Goal: Transaction & Acquisition: Purchase product/service

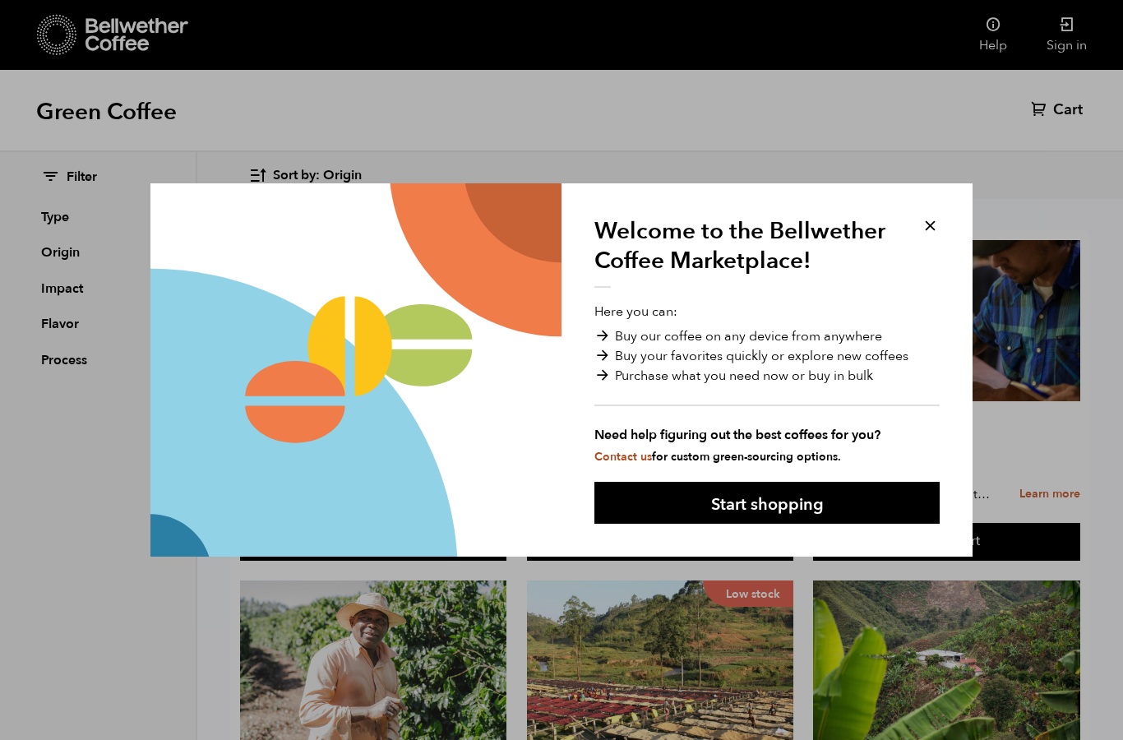
click at [927, 219] on button at bounding box center [930, 225] width 19 height 19
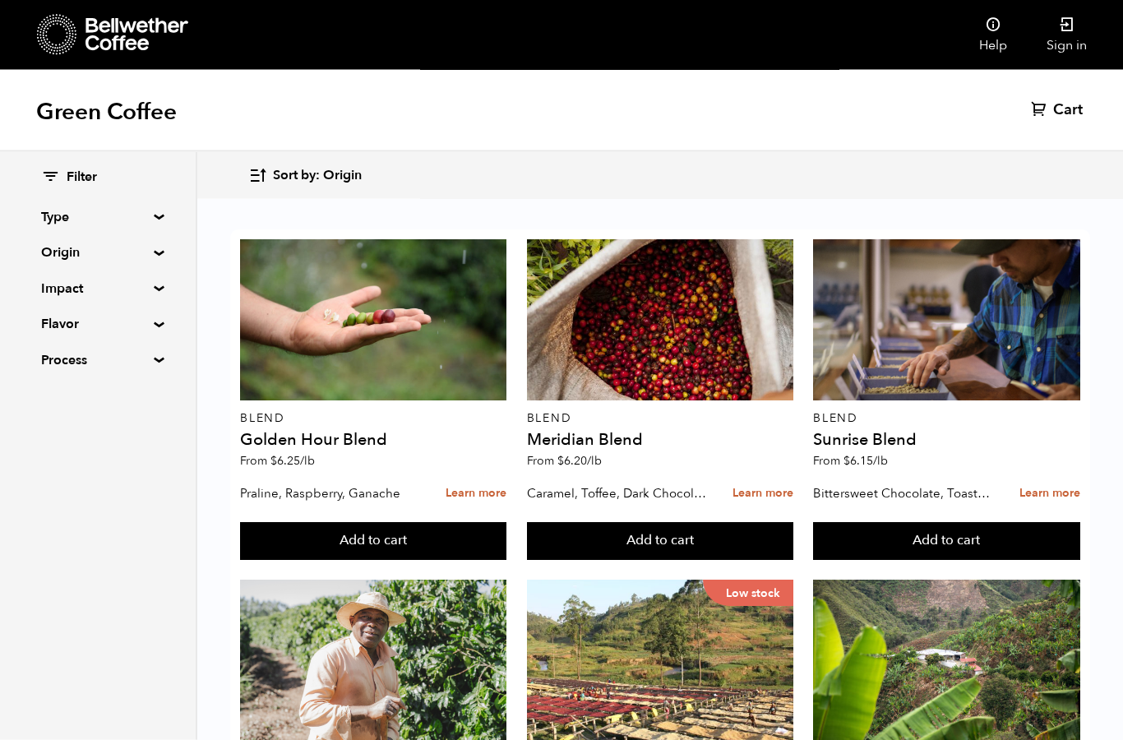
scroll to position [1007, 0]
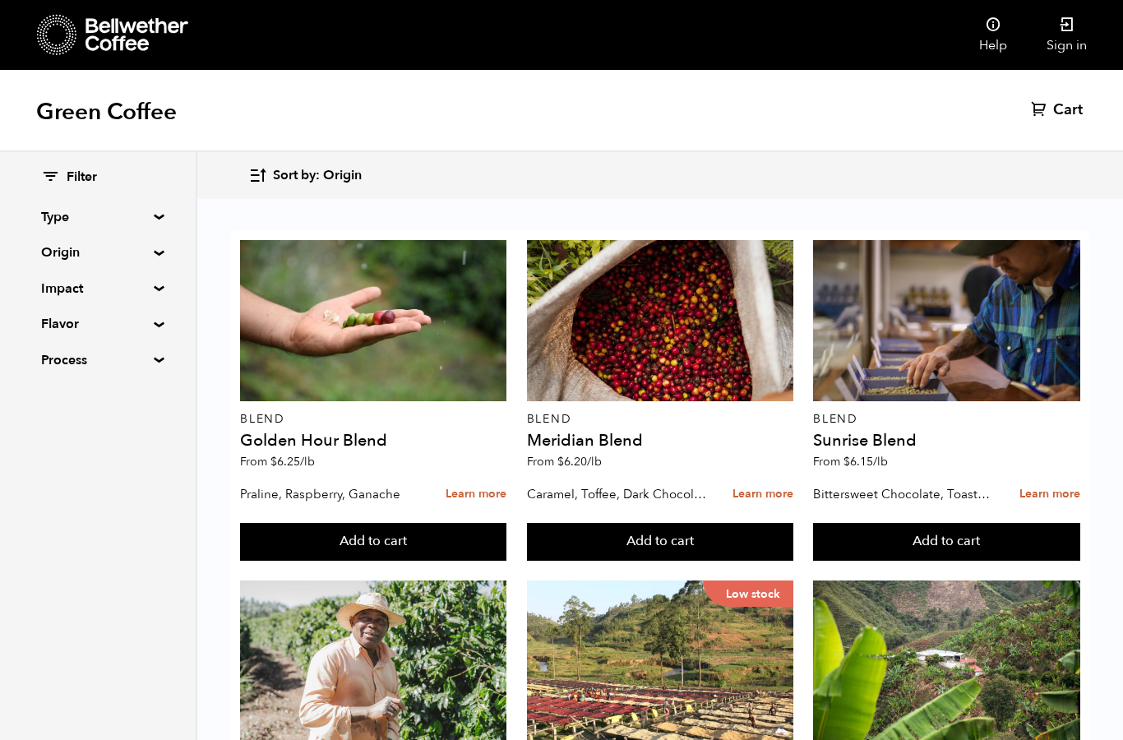
scroll to position [868, 0]
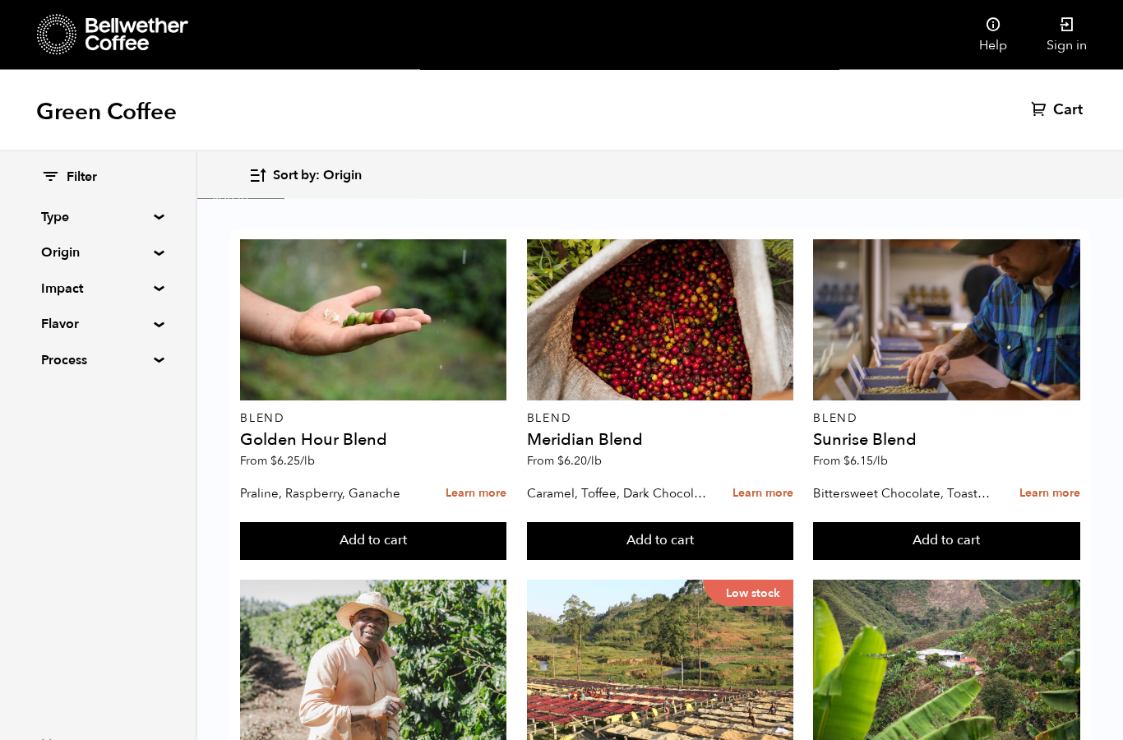
scroll to position [1351, 0]
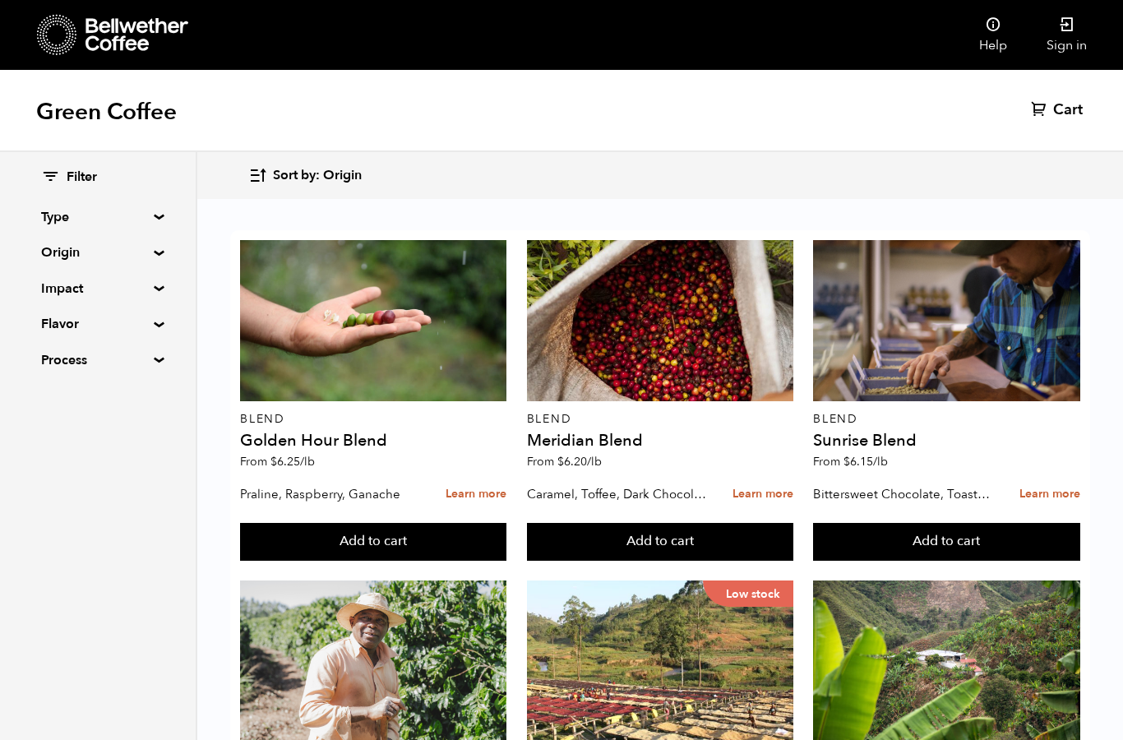
drag, startPoint x: 25, startPoint y: 2, endPoint x: 364, endPoint y: 313, distance: 460.2
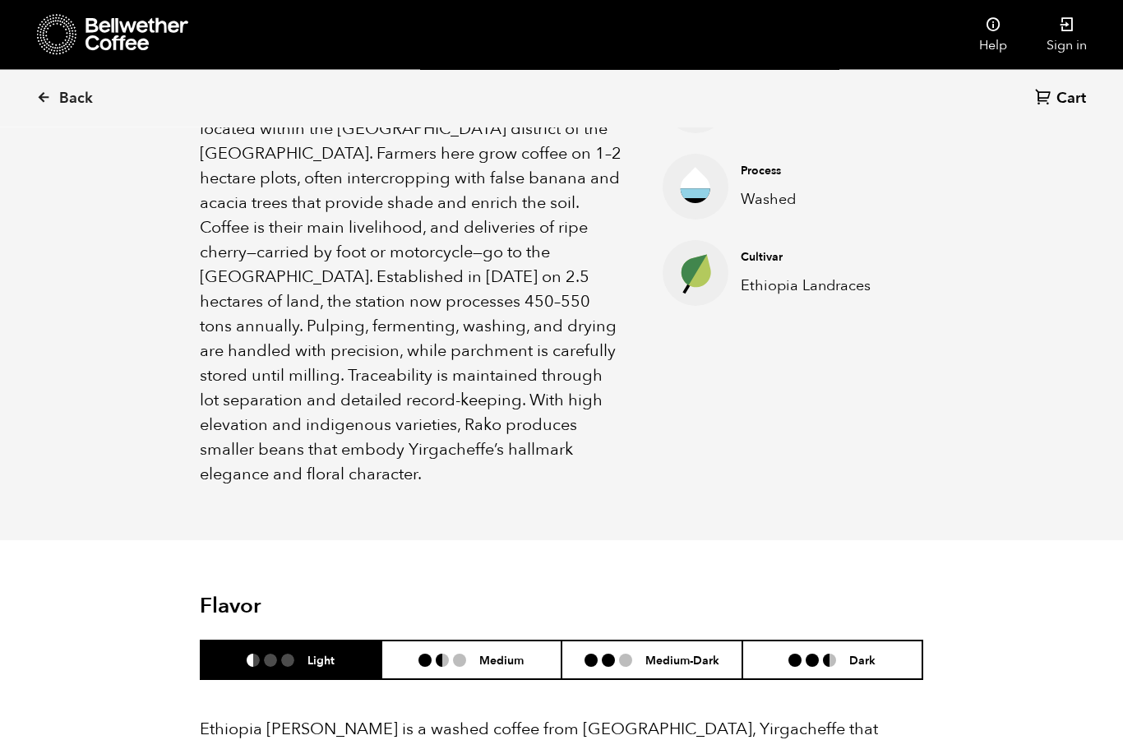
scroll to position [709, 0]
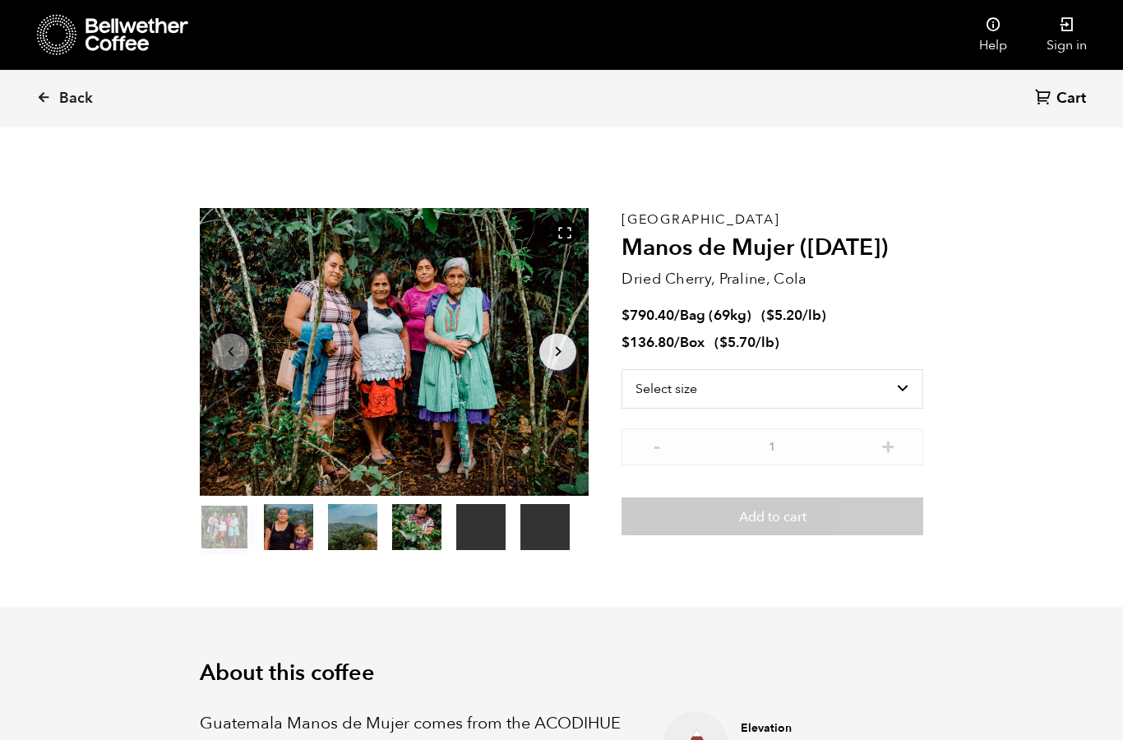
scroll to position [715, 704]
select select "box"
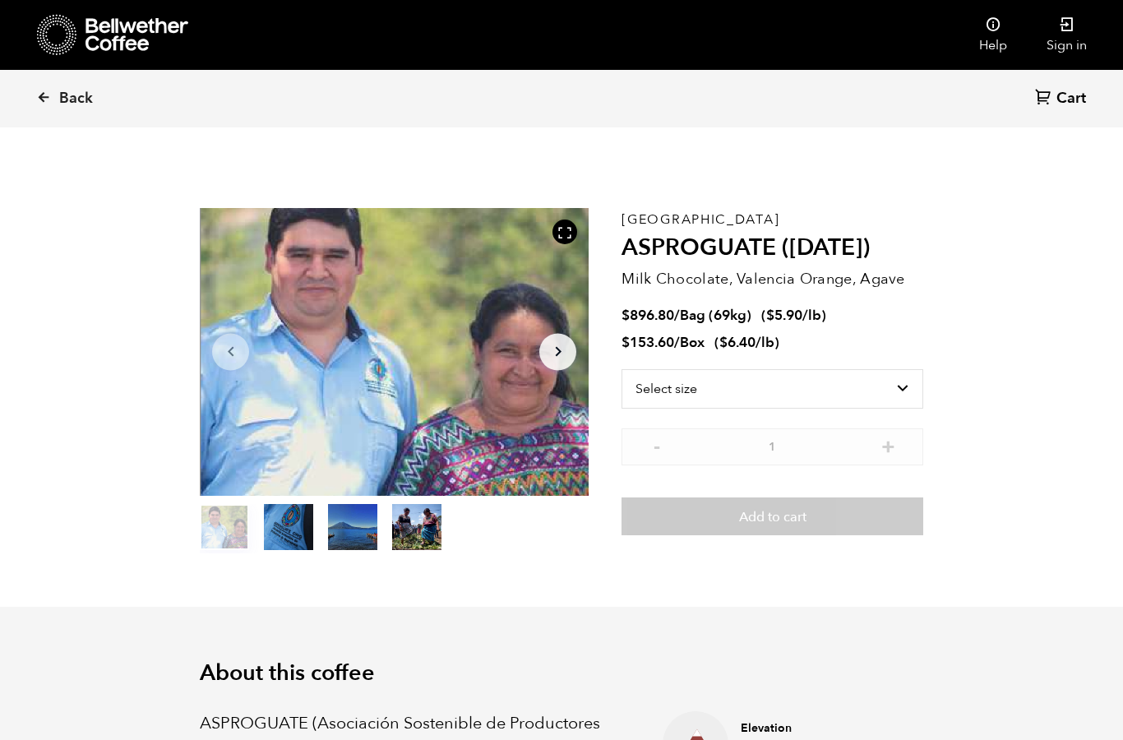
scroll to position [715, 704]
select select "box"
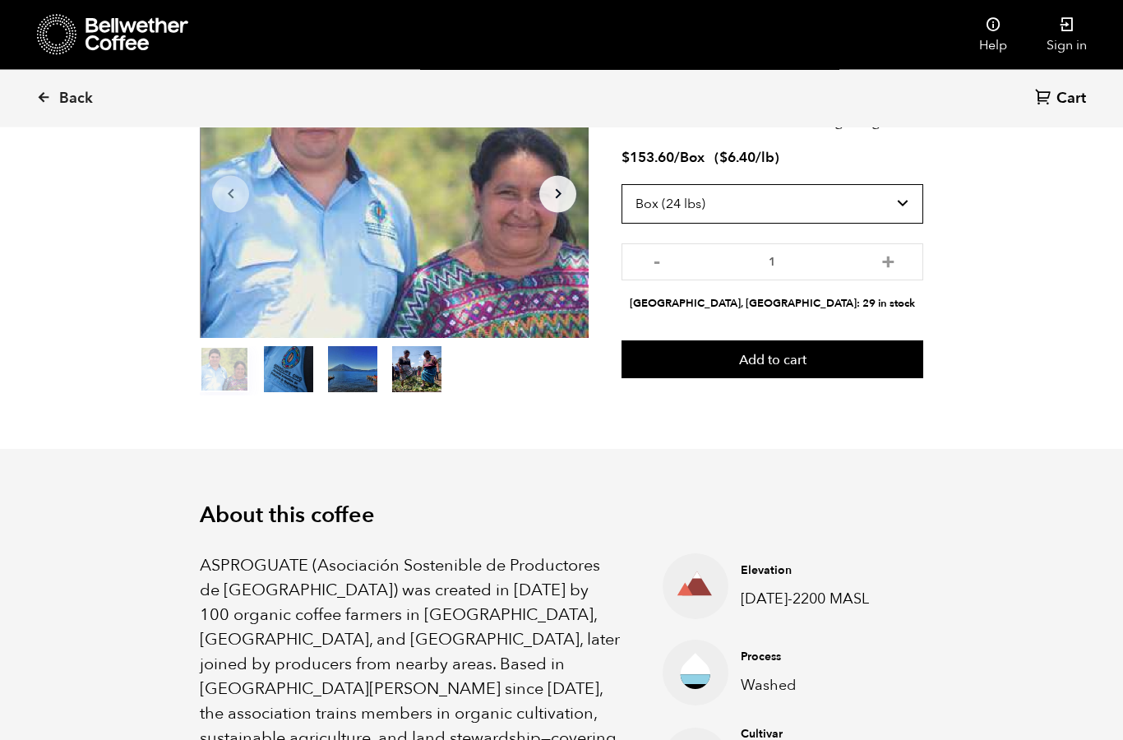
scroll to position [158, 0]
click at [281, 369] on button "item 1" at bounding box center [288, 372] width 49 height 46
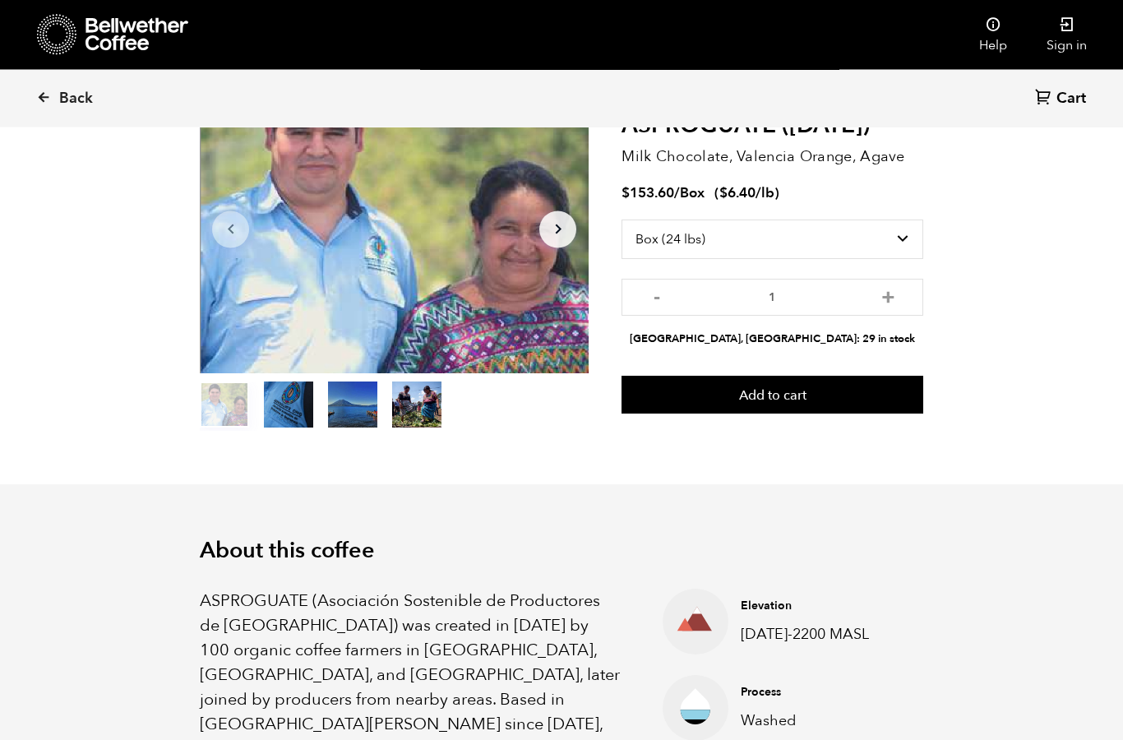
click at [286, 412] on button "item 1" at bounding box center [288, 409] width 49 height 46
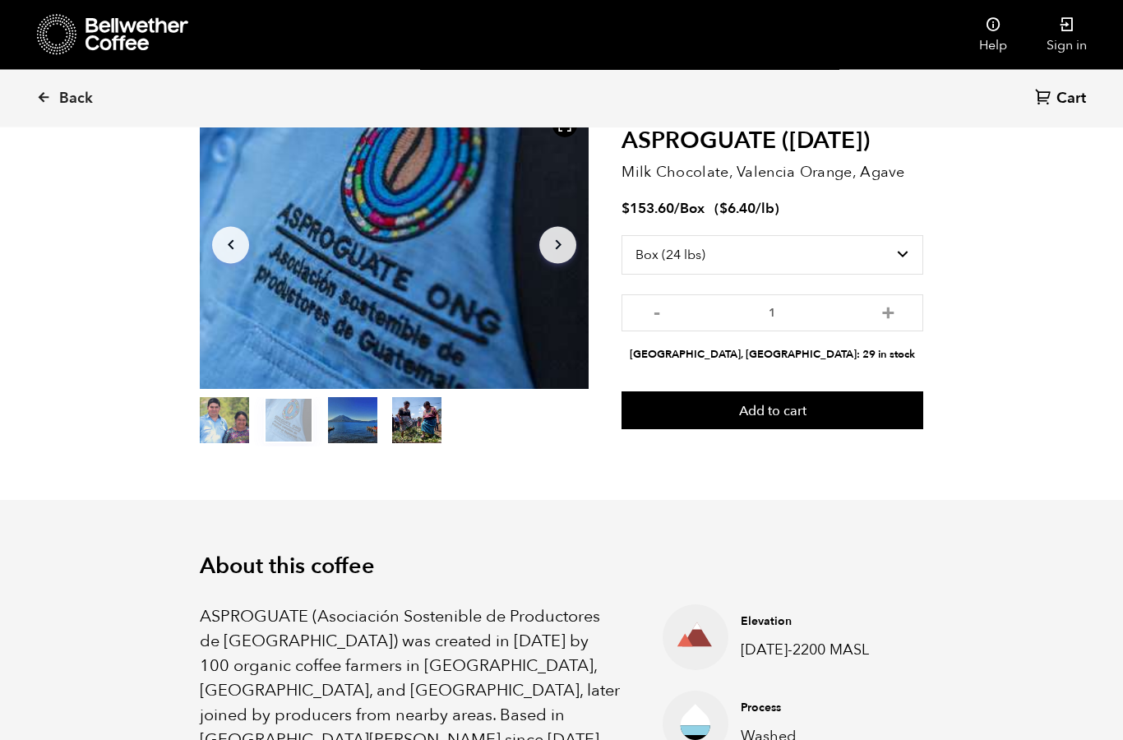
scroll to position [25, 0]
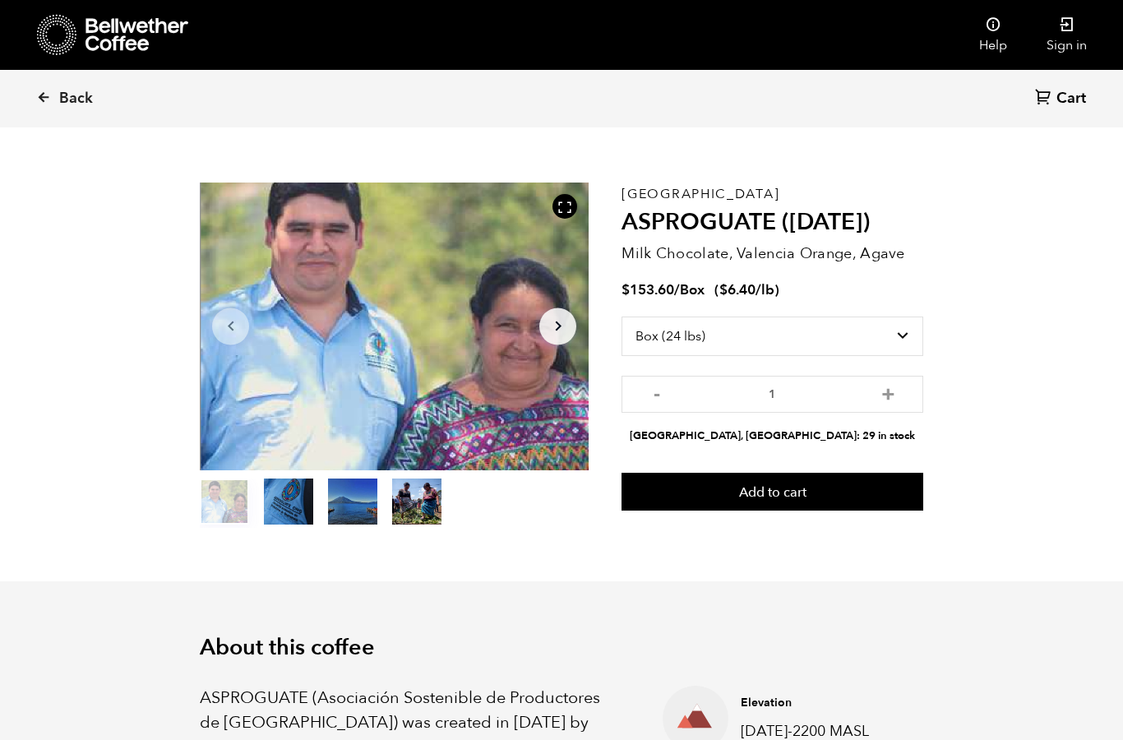
click at [279, 492] on button "item 1" at bounding box center [288, 505] width 49 height 46
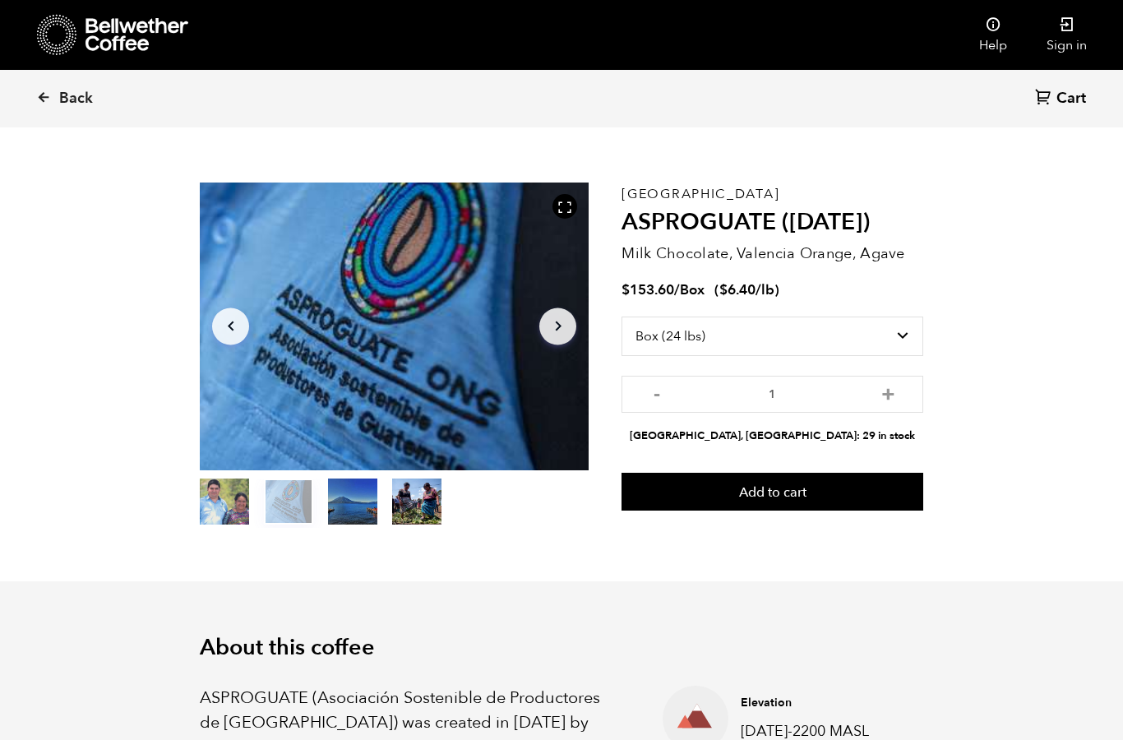
click at [343, 494] on button "item 2" at bounding box center [352, 505] width 49 height 46
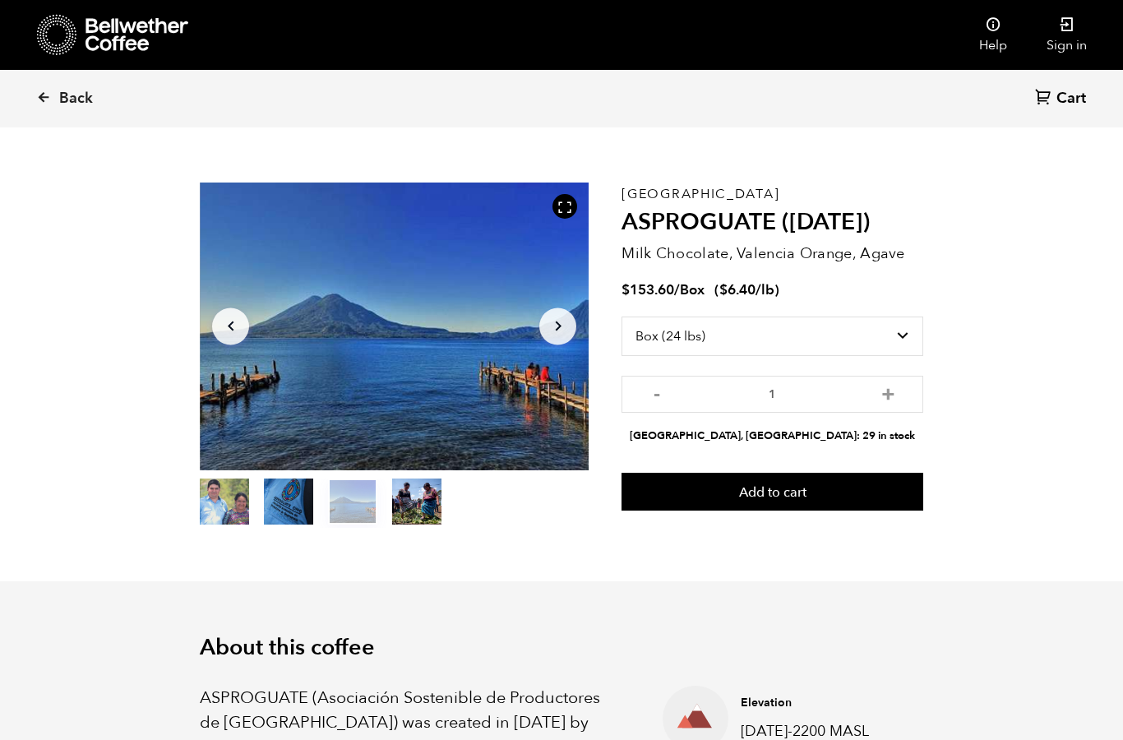
click at [424, 496] on button "item 3" at bounding box center [416, 505] width 49 height 46
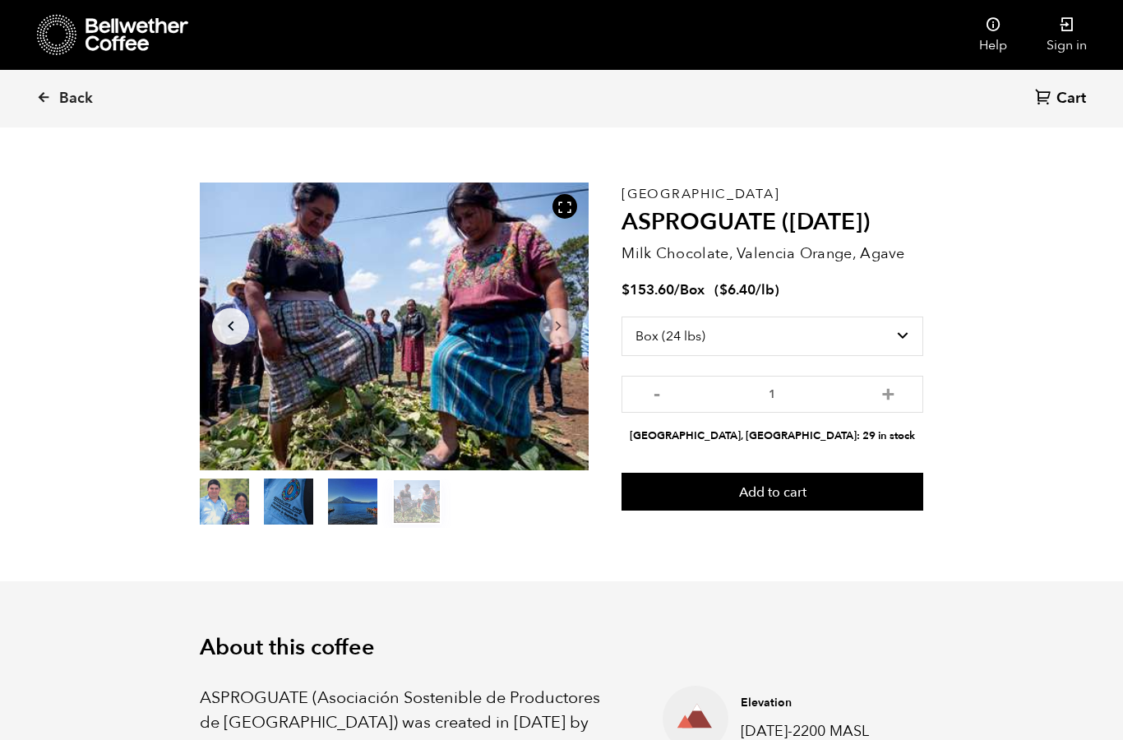
click at [225, 491] on button "item 0" at bounding box center [224, 505] width 49 height 46
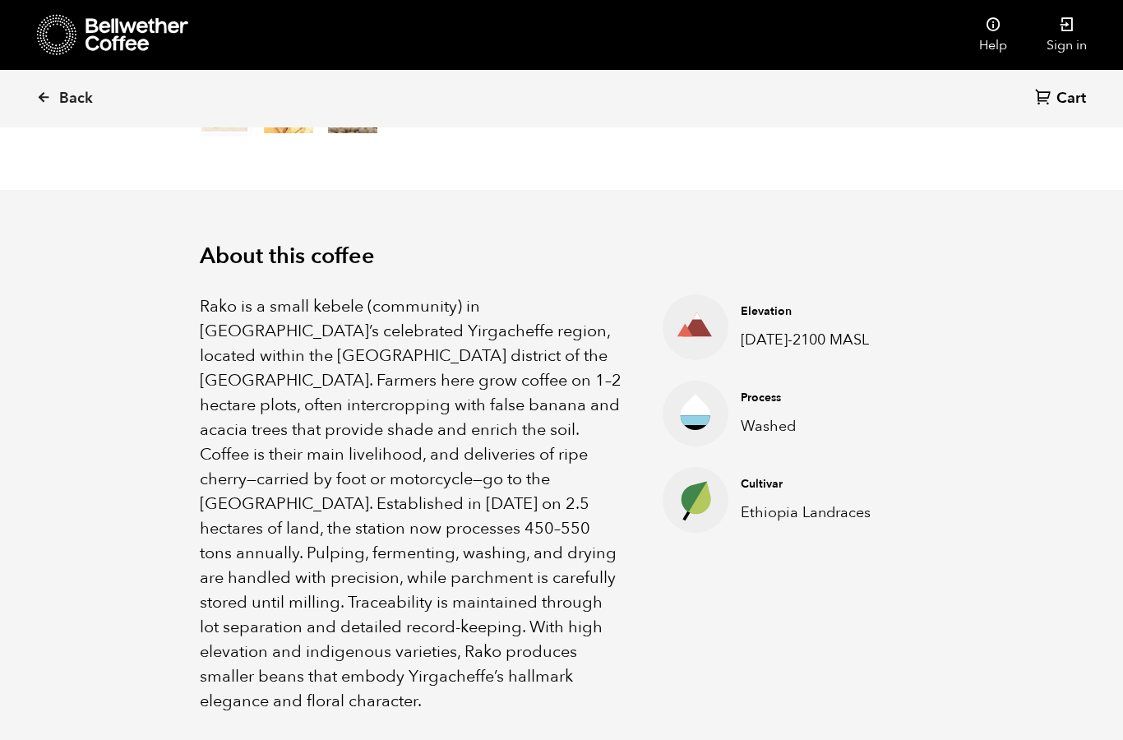
scroll to position [483, 0]
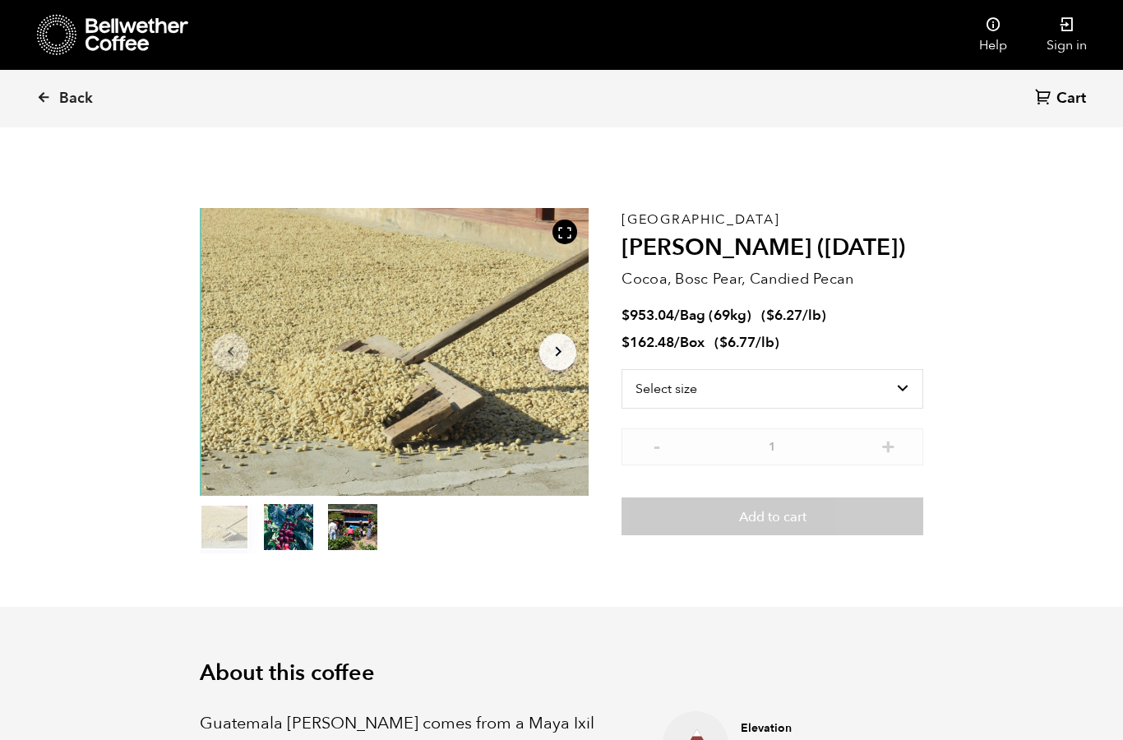
scroll to position [715, 704]
click at [359, 511] on button "item 2" at bounding box center [352, 530] width 49 height 46
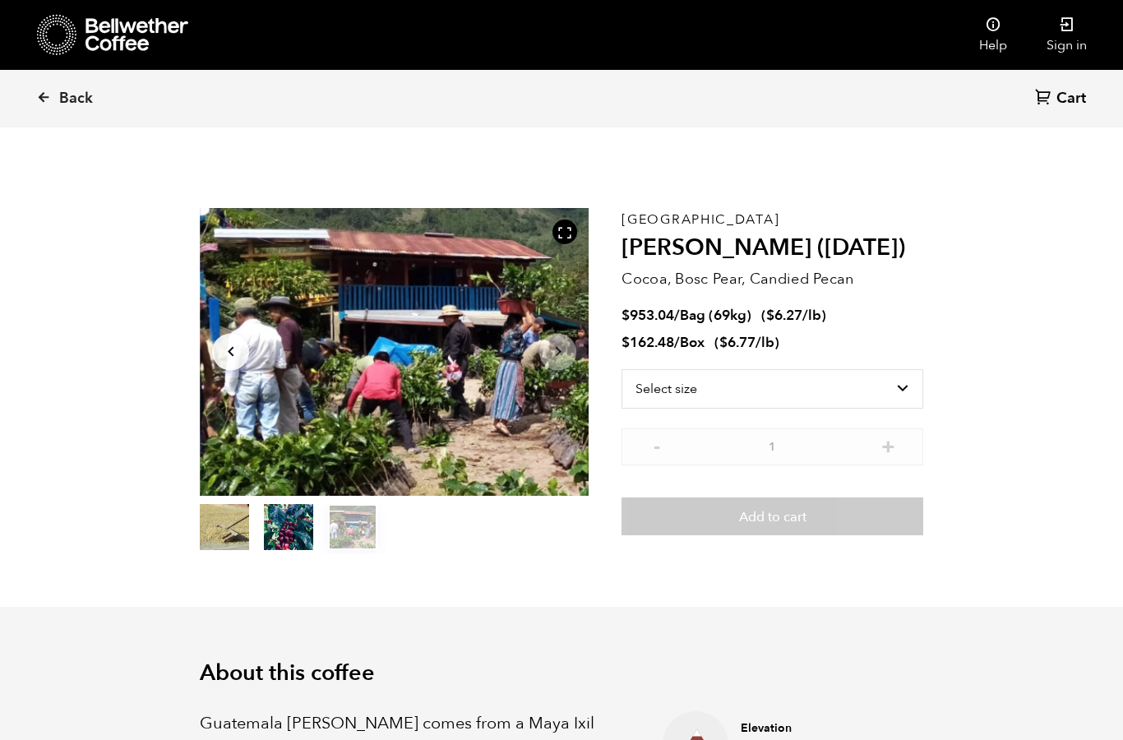
click at [281, 521] on button "item 1" at bounding box center [288, 530] width 49 height 46
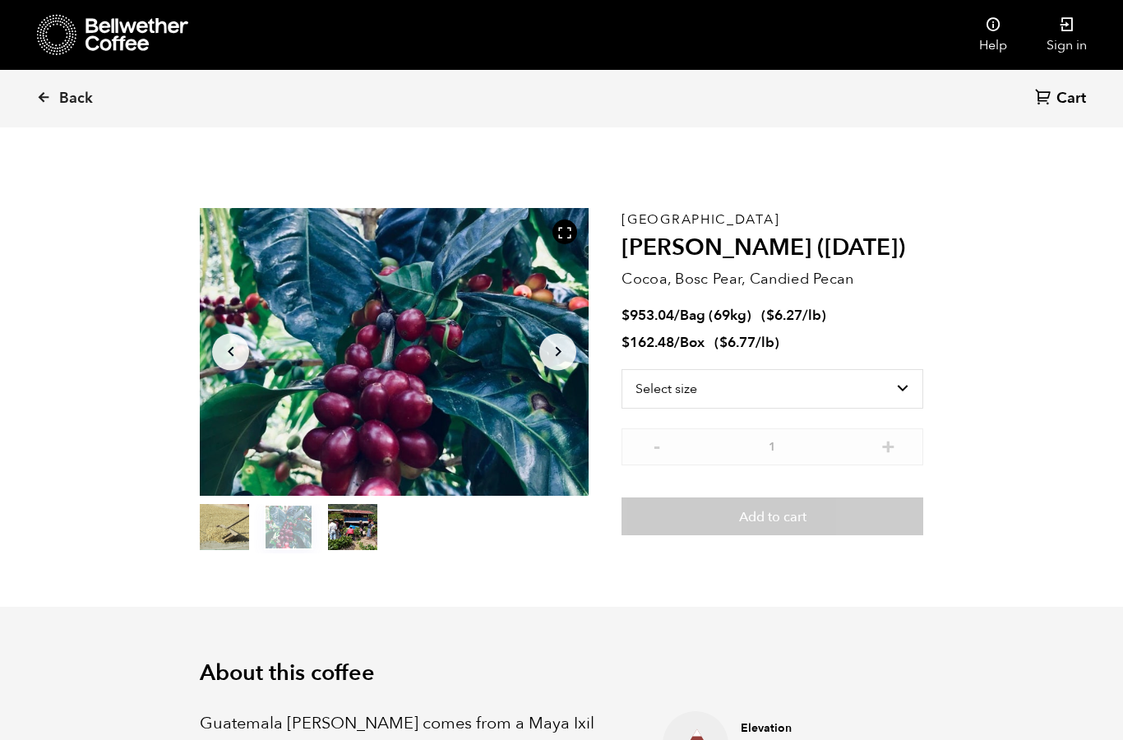
click at [217, 523] on button "item 0" at bounding box center [224, 530] width 49 height 46
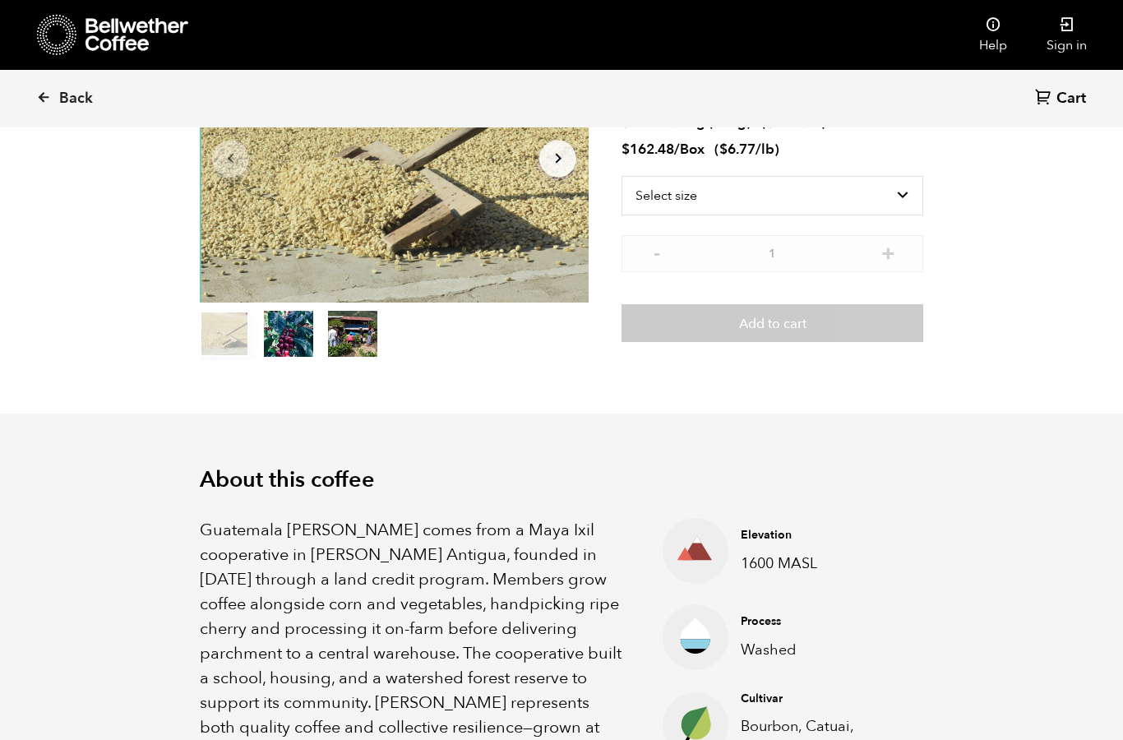
scroll to position [0, 0]
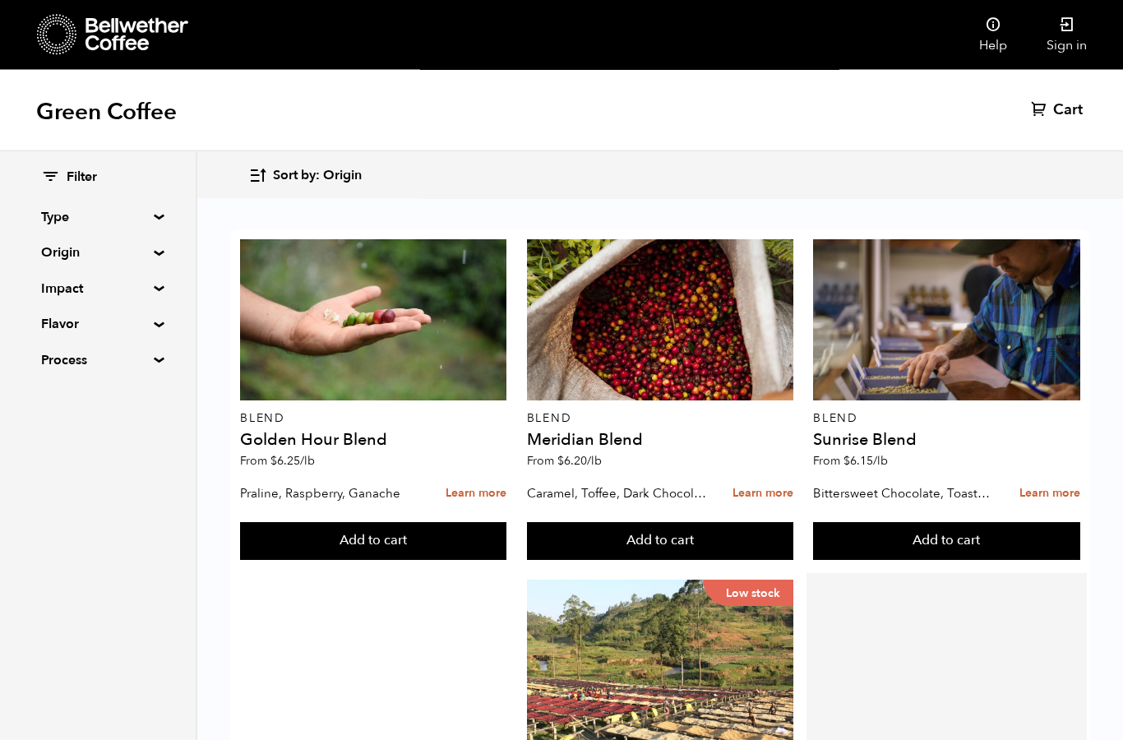
scroll to position [358, 0]
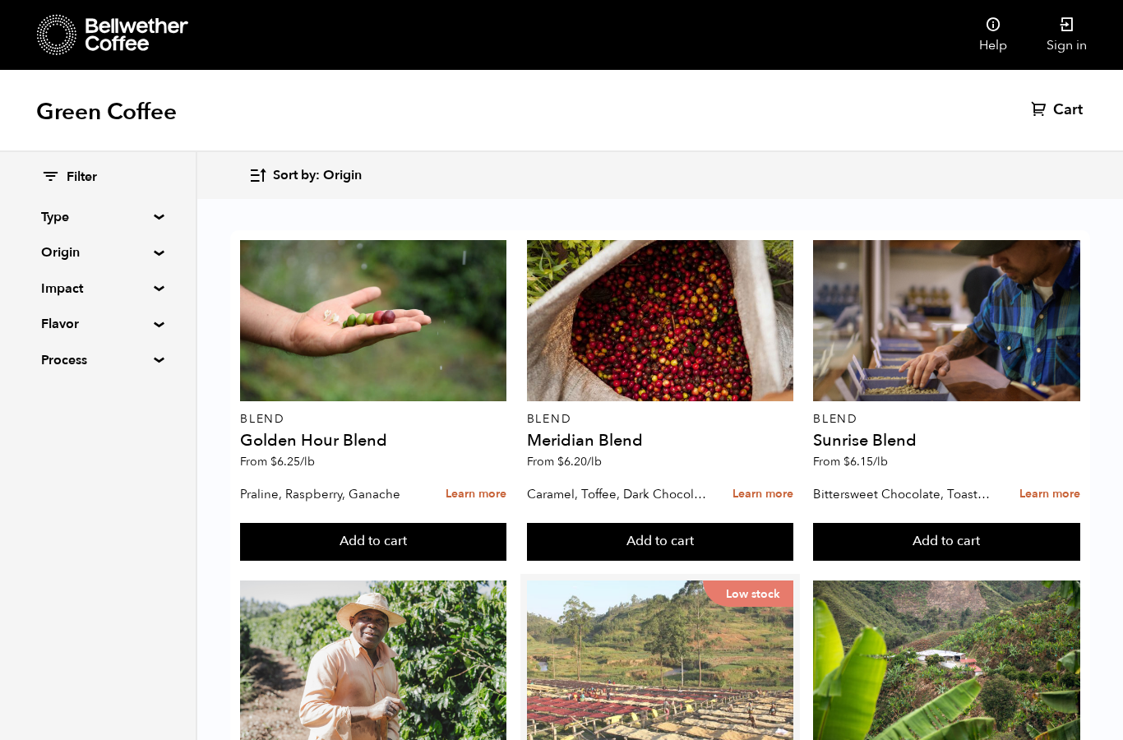
click at [733, 580] on div "Low stock" at bounding box center [660, 660] width 266 height 161
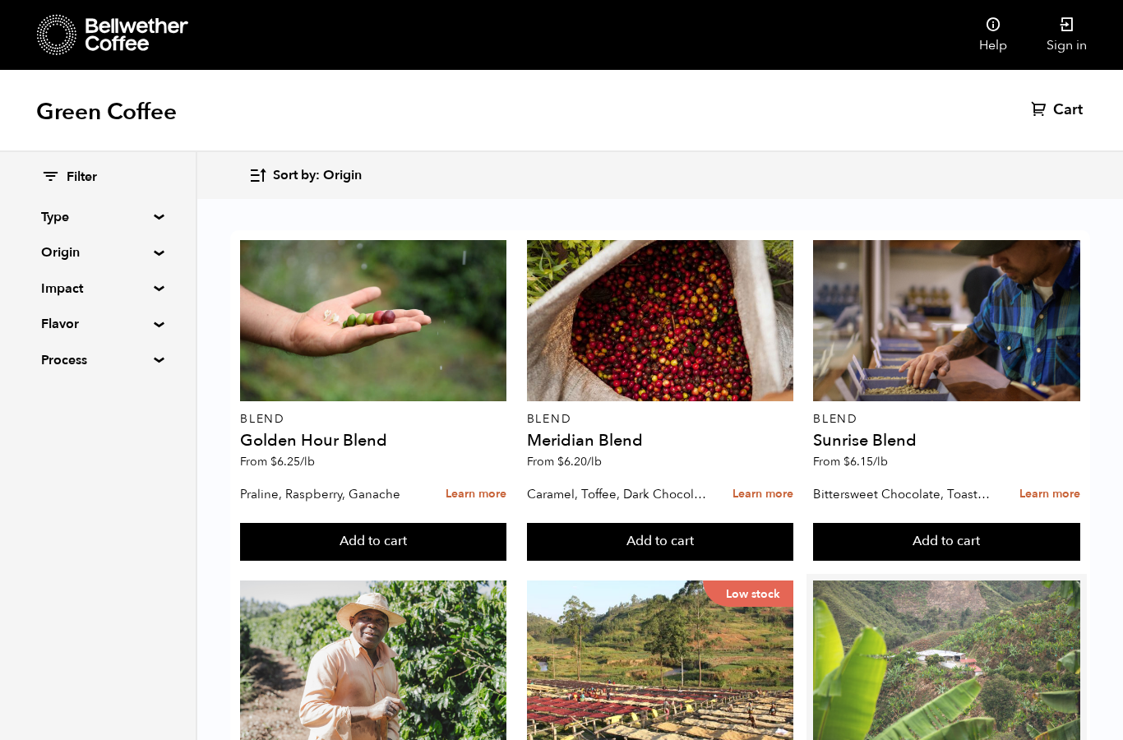
click at [903, 580] on div at bounding box center [946, 660] width 266 height 161
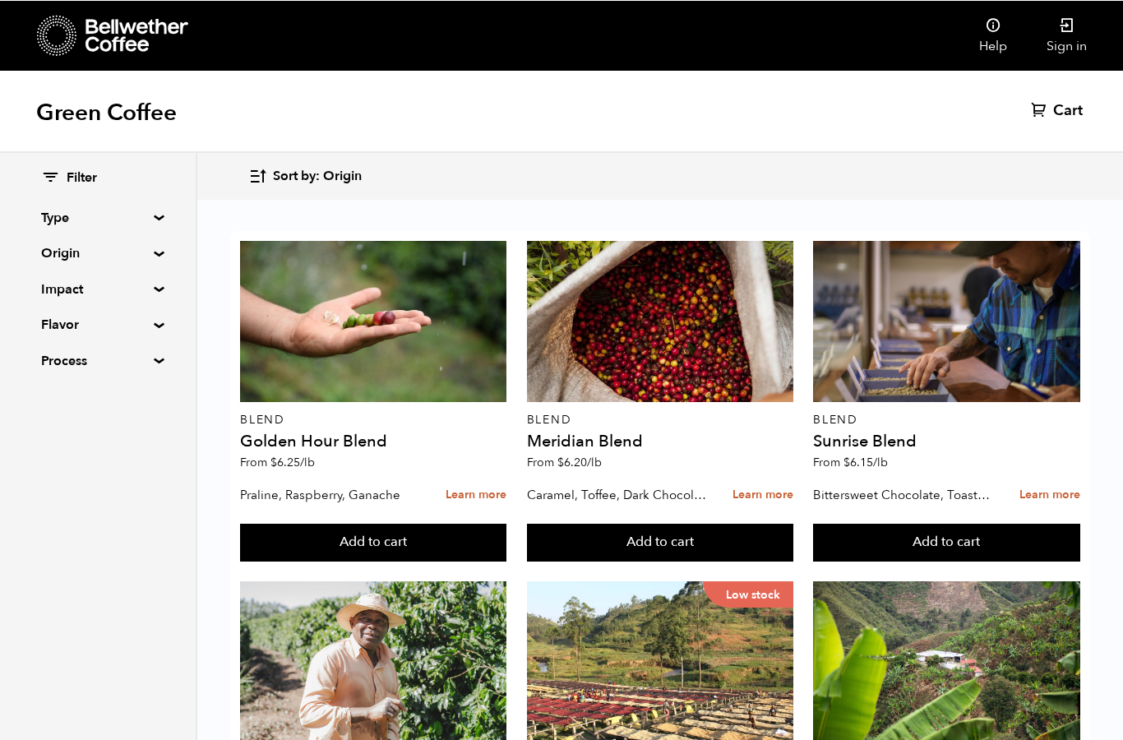
scroll to position [724, 0]
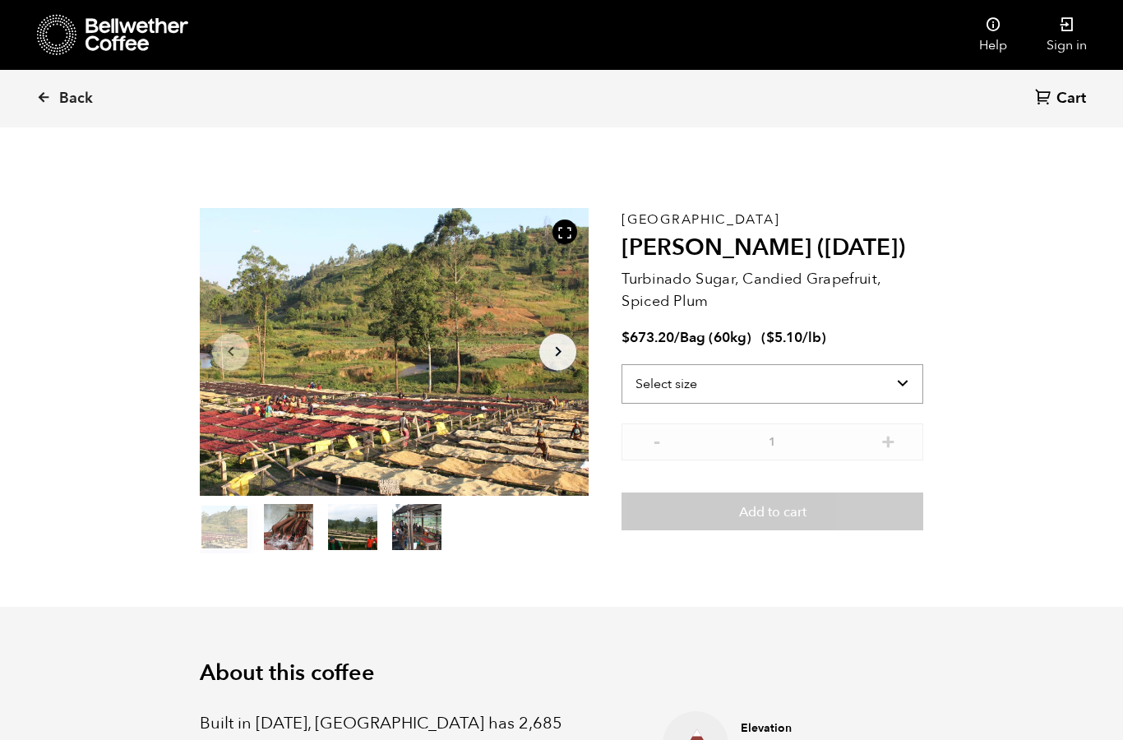
scroll to position [715, 704]
select select "bag-3"
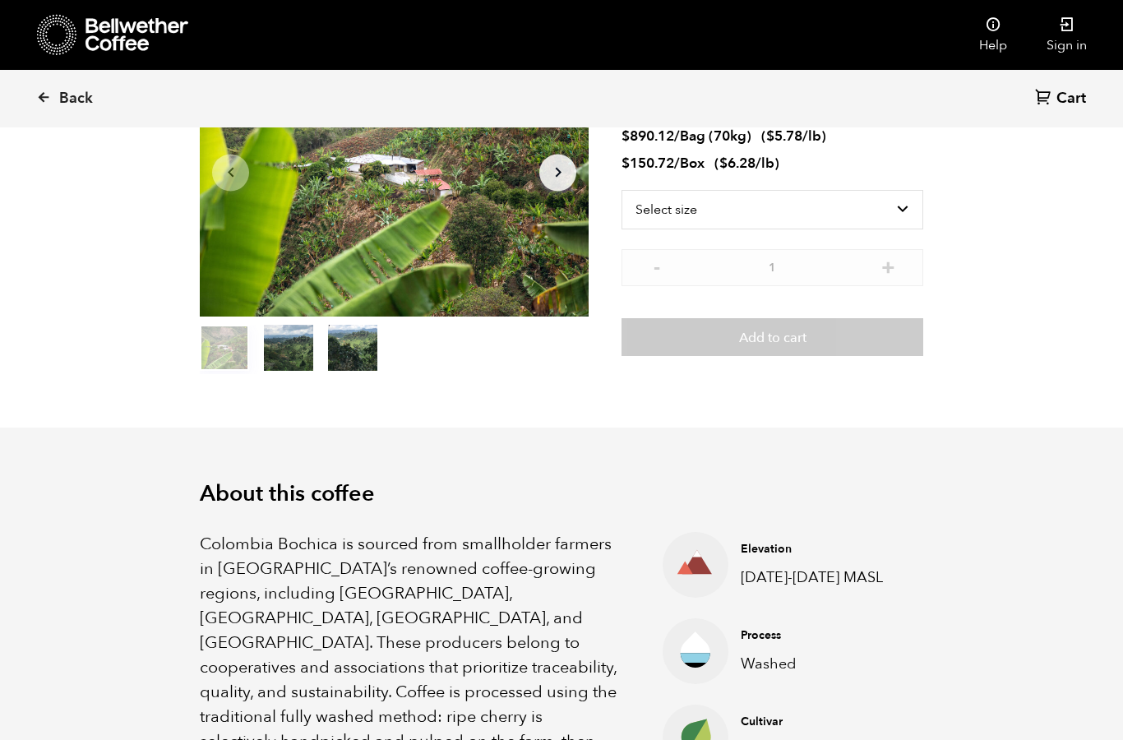
scroll to position [145, 0]
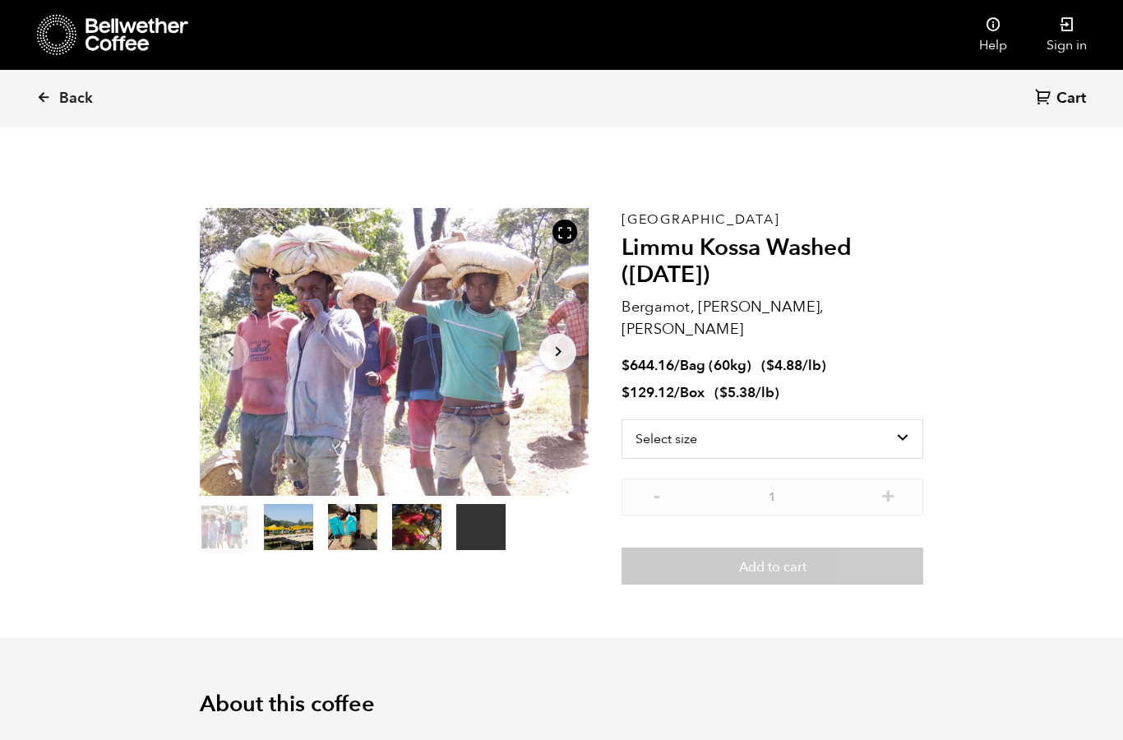
click at [294, 531] on button "item 1" at bounding box center [288, 530] width 49 height 46
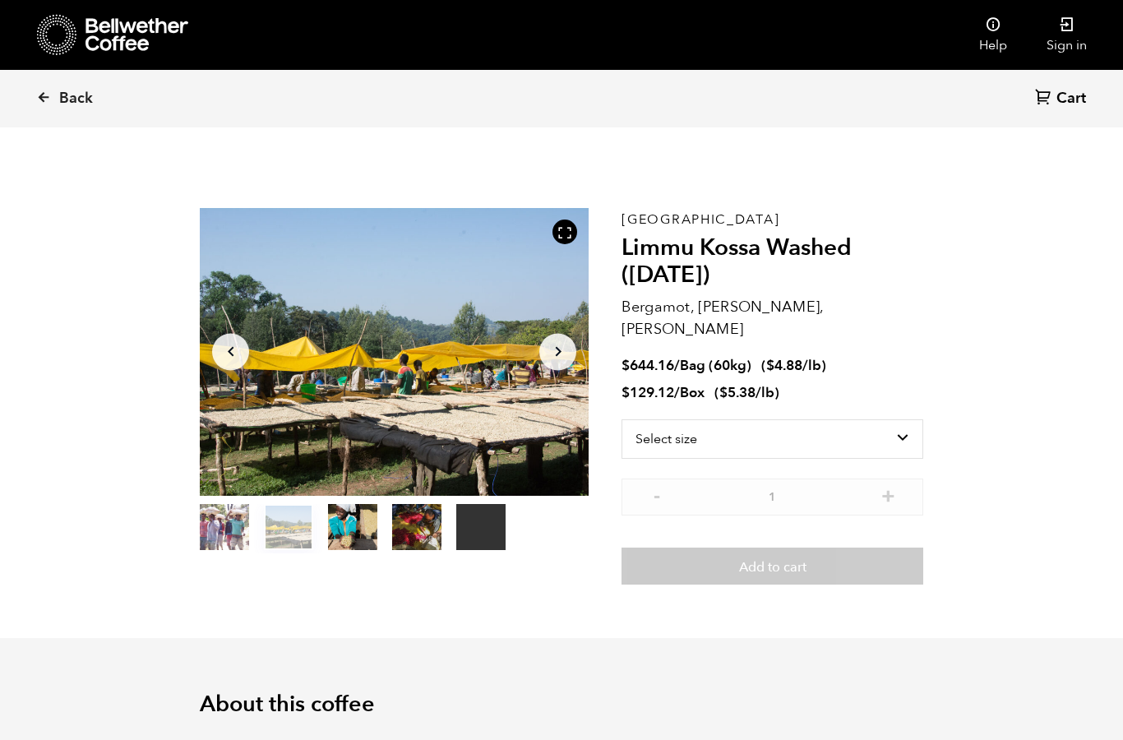
click at [320, 528] on ol "item 0 item 1 item 2 item 3 item 4" at bounding box center [353, 530] width 306 height 46
click at [339, 528] on button "item 2" at bounding box center [352, 530] width 49 height 46
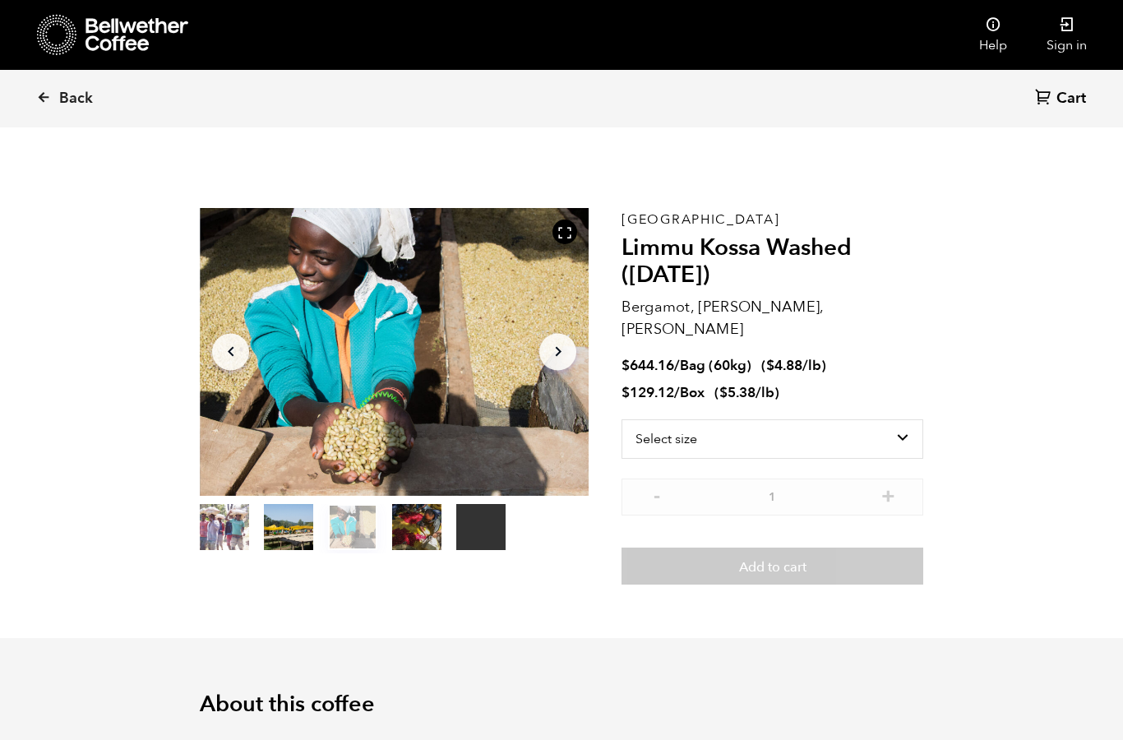
click at [414, 521] on button "item 3" at bounding box center [416, 530] width 49 height 46
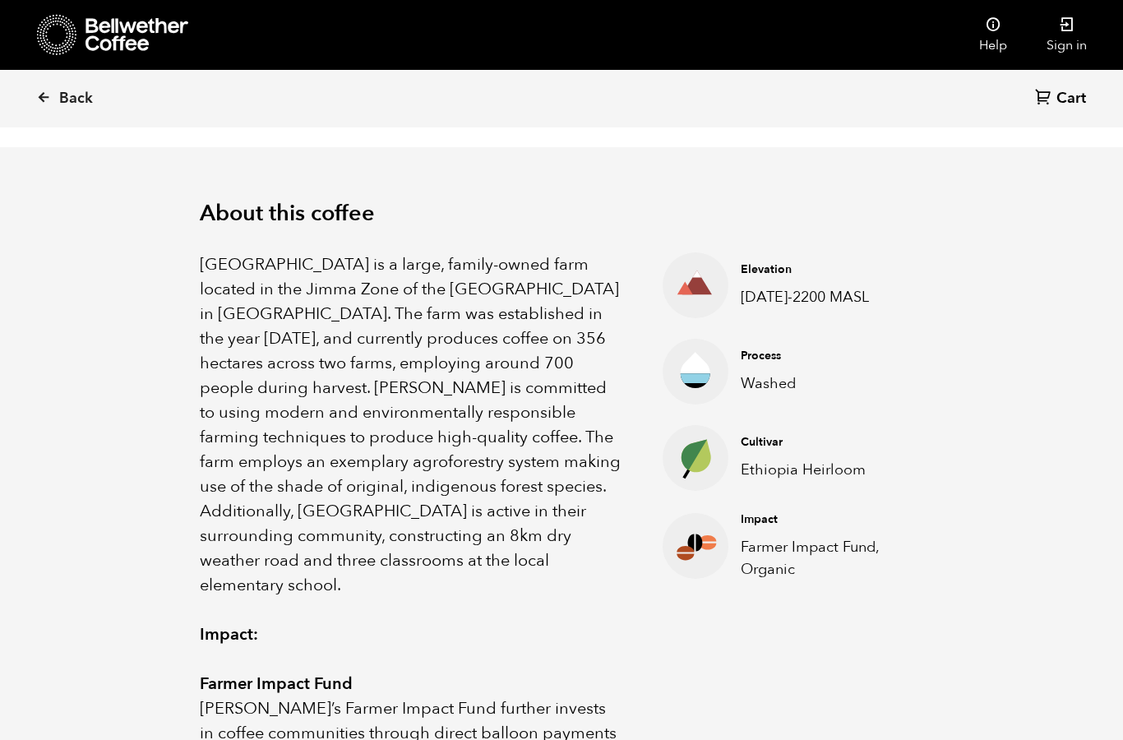
scroll to position [557, 0]
